Goal: Task Accomplishment & Management: Complete application form

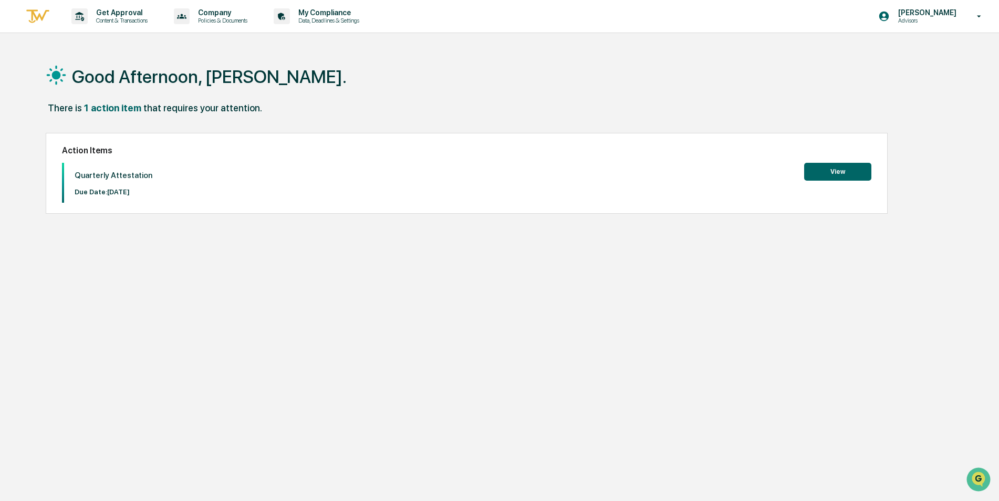
click at [859, 170] on button "View" at bounding box center [837, 172] width 67 height 18
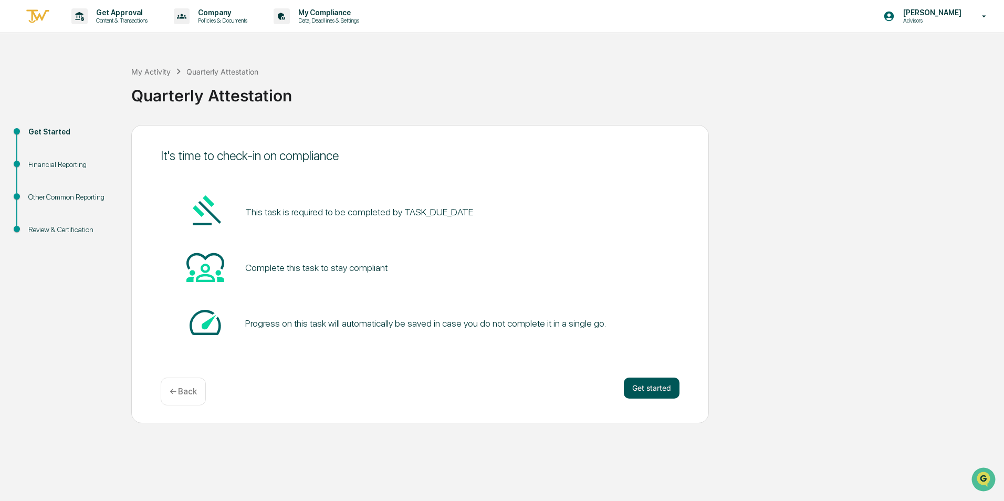
click at [642, 392] on button "Get started" at bounding box center [652, 388] width 56 height 21
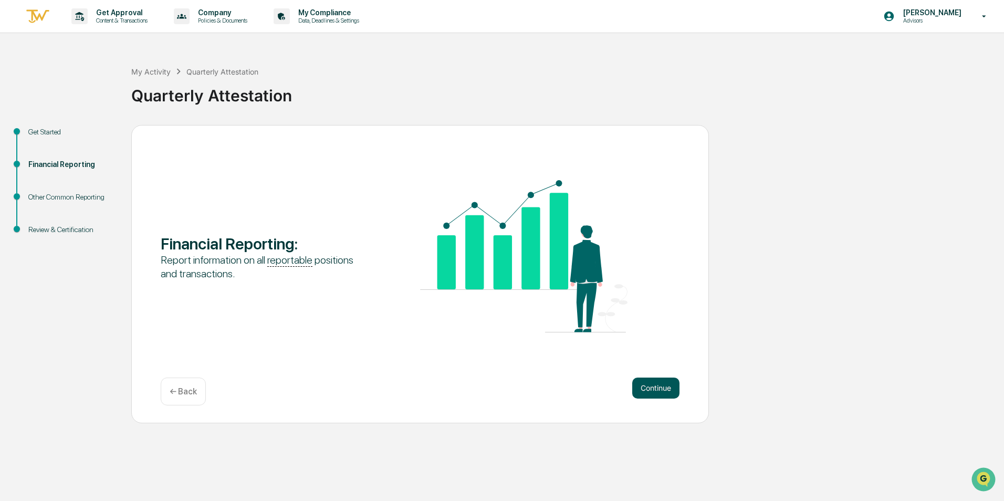
click at [656, 395] on button "Continue" at bounding box center [656, 388] width 47 height 21
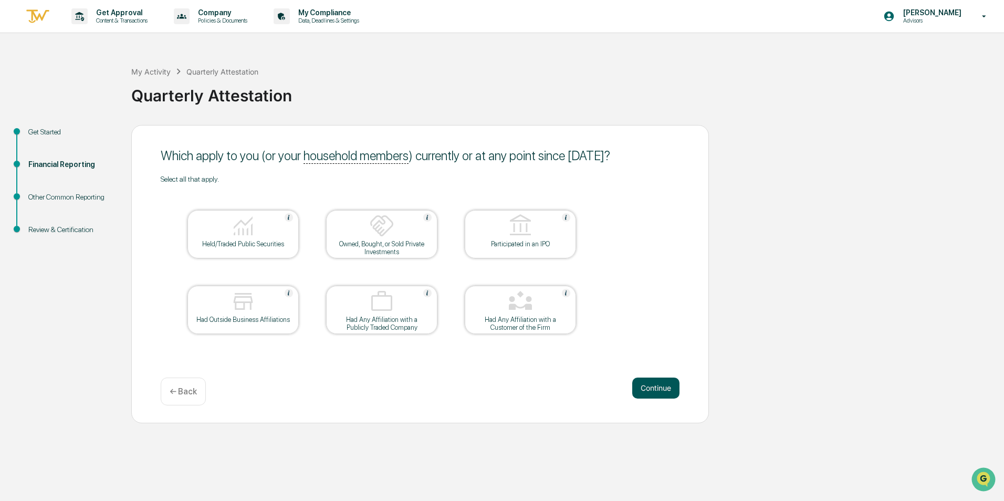
click at [659, 382] on button "Continue" at bounding box center [656, 388] width 47 height 21
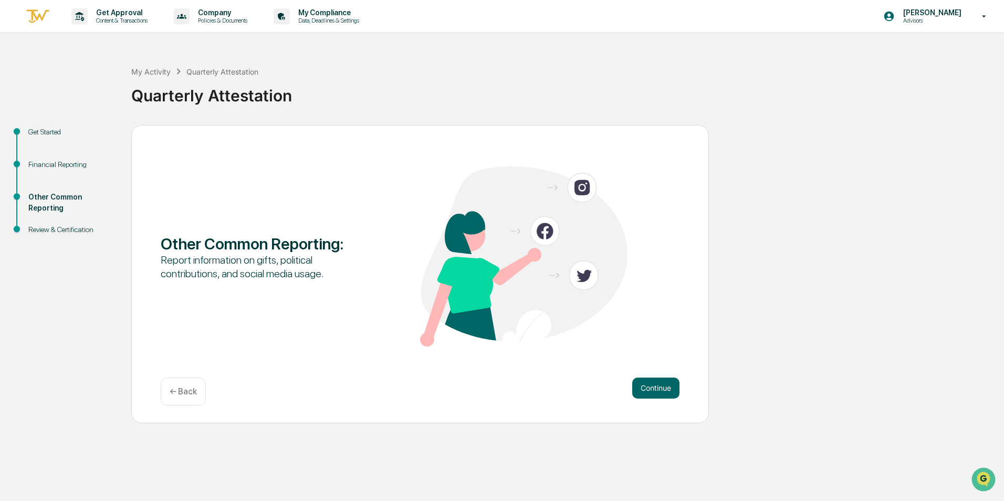
click at [659, 382] on button "Continue" at bounding box center [656, 388] width 47 height 21
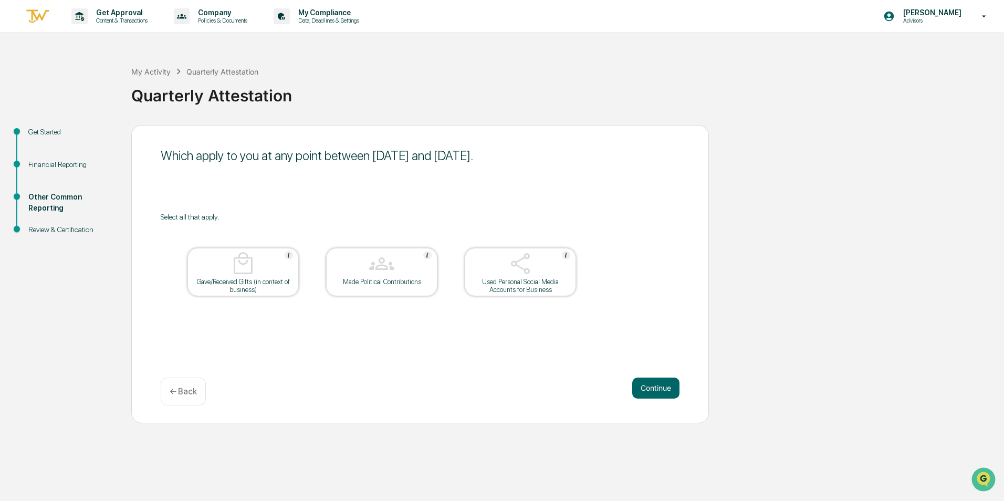
click at [659, 382] on button "Continue" at bounding box center [656, 388] width 47 height 21
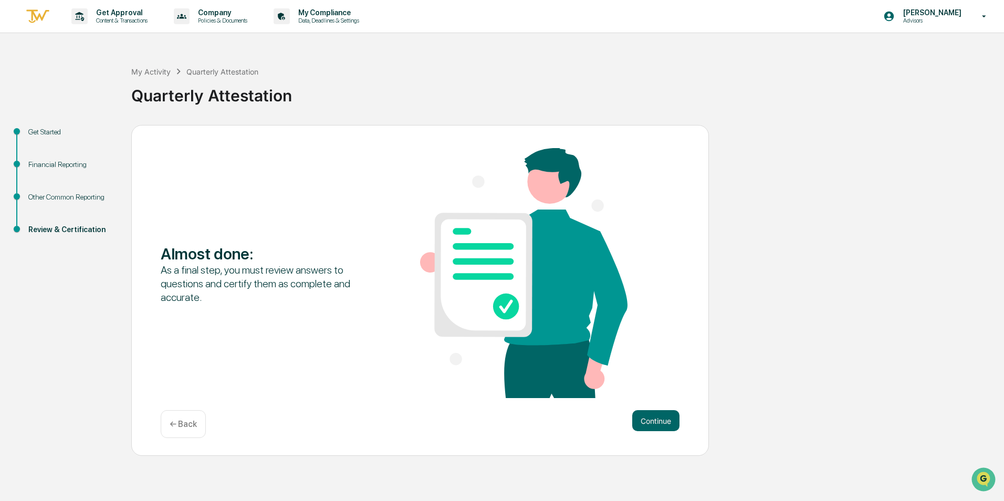
click at [659, 382] on div "Almost done : As a final step, you must review answers to questions and certify…" at bounding box center [420, 274] width 519 height 252
click at [651, 423] on button "Continue" at bounding box center [656, 420] width 47 height 21
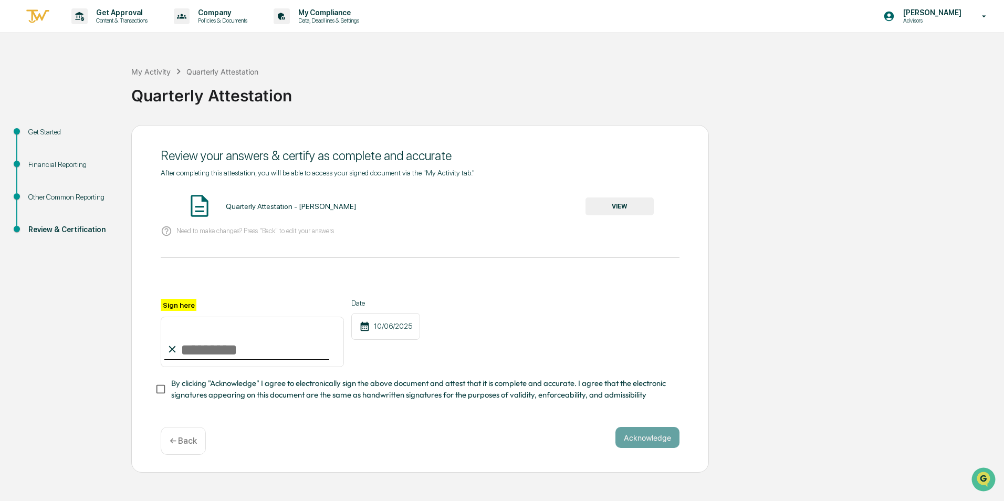
click at [182, 353] on input "Sign here" at bounding box center [252, 342] width 183 height 50
type input "**********"
click at [153, 386] on div "**********" at bounding box center [420, 299] width 578 height 348
click at [632, 439] on button "Acknowledge" at bounding box center [648, 437] width 64 height 21
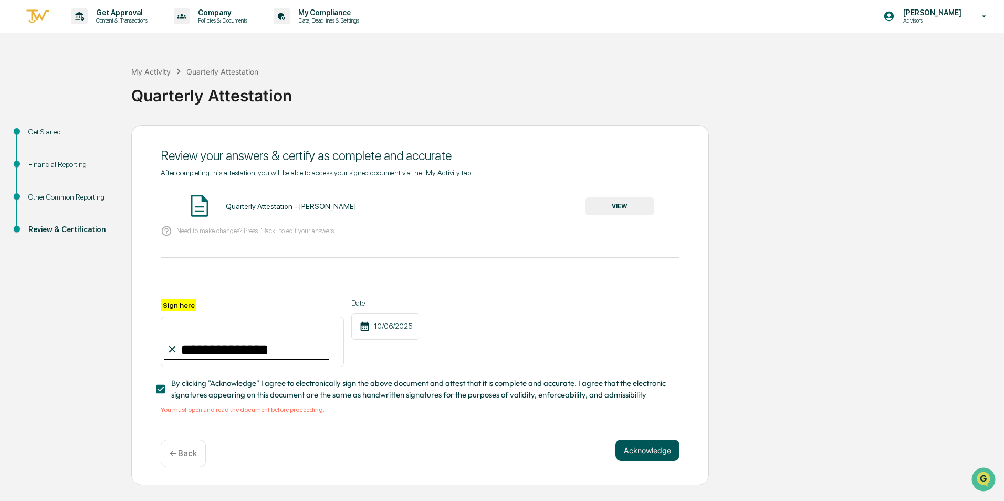
click at [639, 454] on button "Acknowledge" at bounding box center [648, 450] width 64 height 21
click at [602, 207] on button "VIEW" at bounding box center [620, 207] width 68 height 18
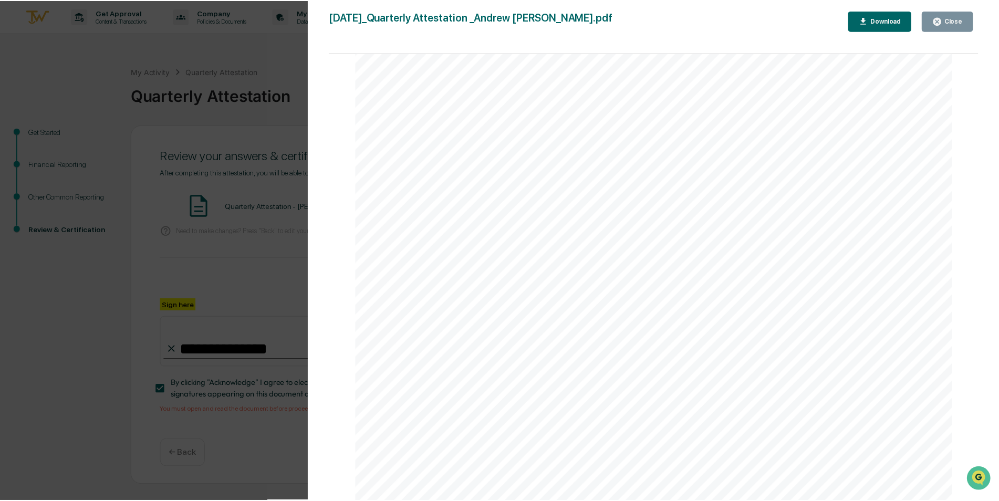
scroll to position [2192, 0]
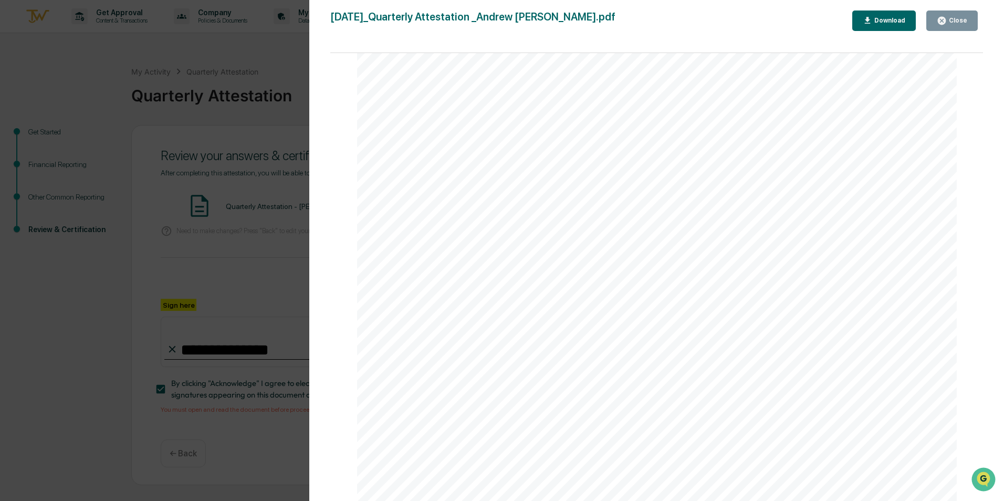
click at [966, 14] on button "Close" at bounding box center [952, 21] width 51 height 20
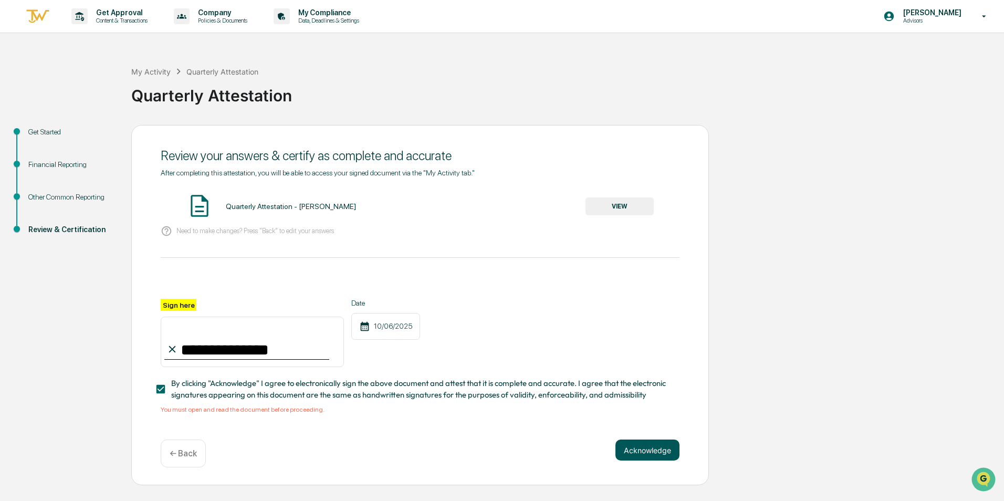
drag, startPoint x: 655, startPoint y: 462, endPoint x: 638, endPoint y: 459, distance: 17.2
click at [653, 461] on button "Acknowledge" at bounding box center [648, 450] width 64 height 21
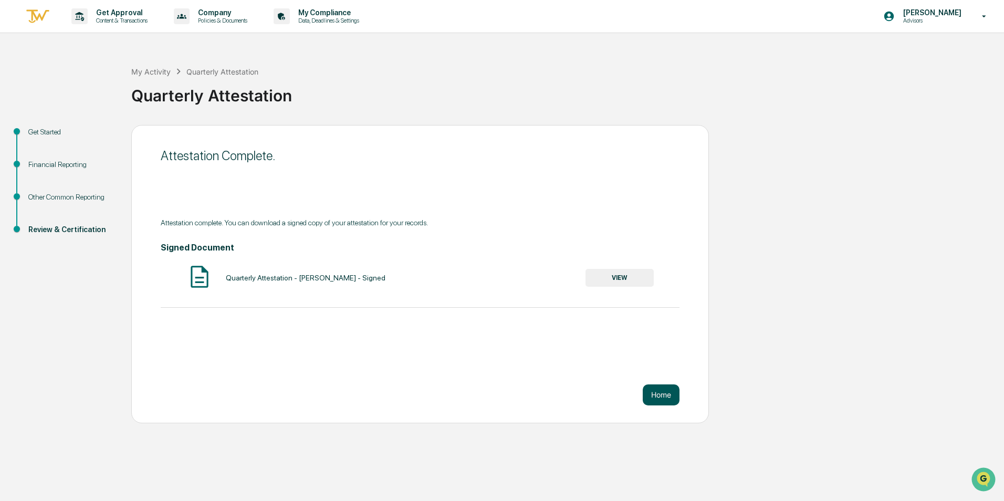
click at [652, 396] on button "Home" at bounding box center [661, 395] width 37 height 21
